Goal: Information Seeking & Learning: Learn about a topic

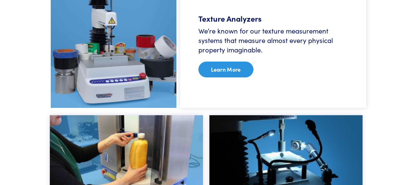
scroll to position [418, 0]
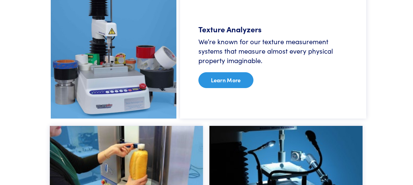
click at [227, 77] on link "Learn More" at bounding box center [225, 80] width 55 height 16
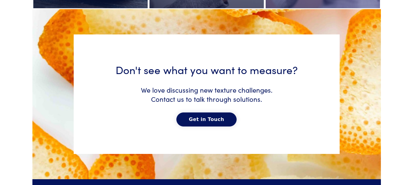
scroll to position [3139, 0]
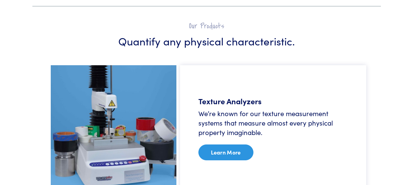
scroll to position [405, 0]
